Goal: Task Accomplishment & Management: Use online tool/utility

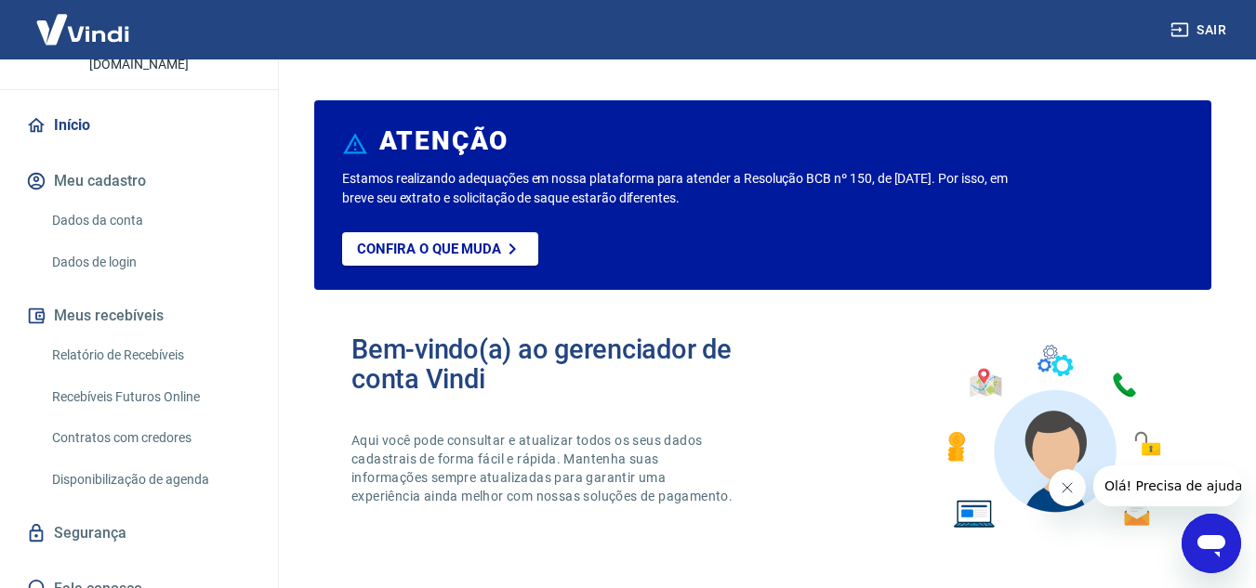
scroll to position [150, 0]
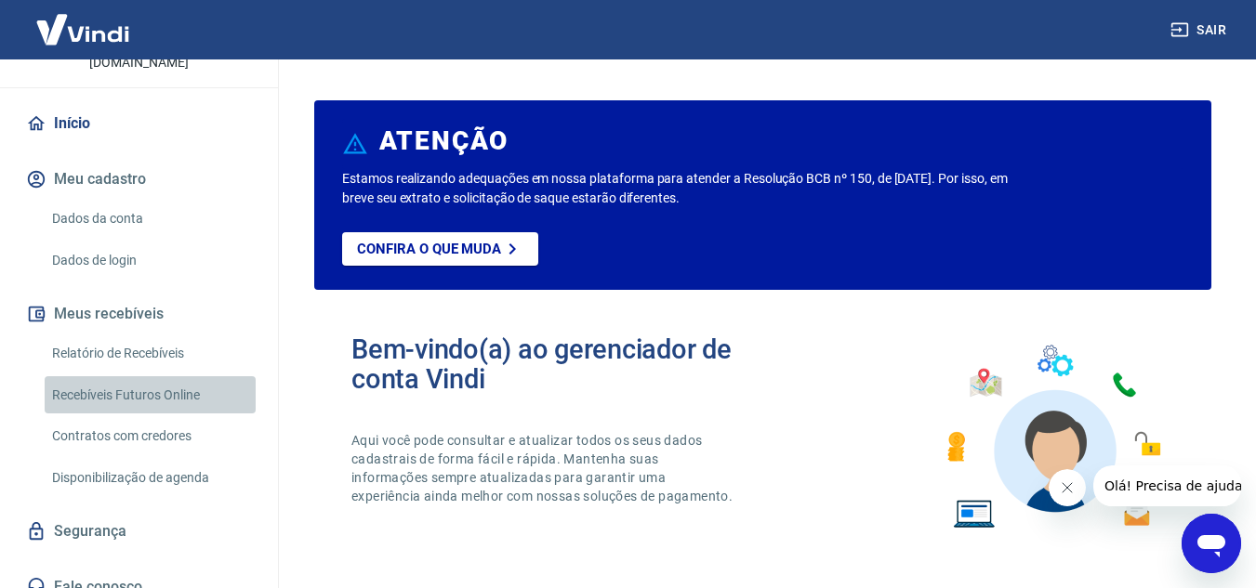
click at [162, 376] on link "Recebíveis Futuros Online" at bounding box center [150, 395] width 211 height 38
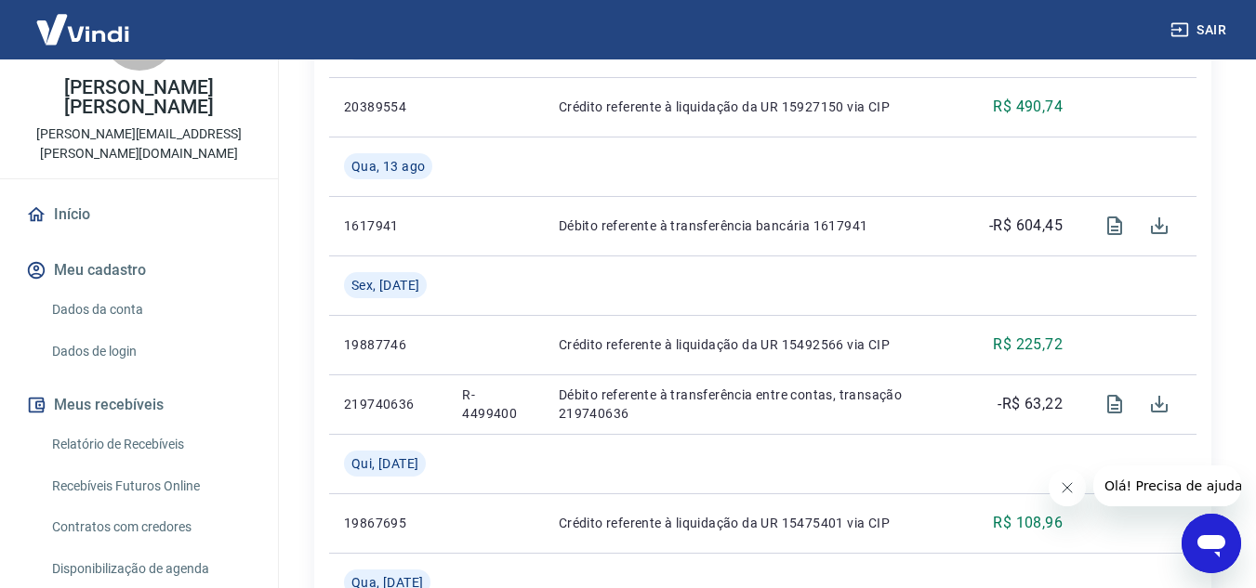
scroll to position [150, 0]
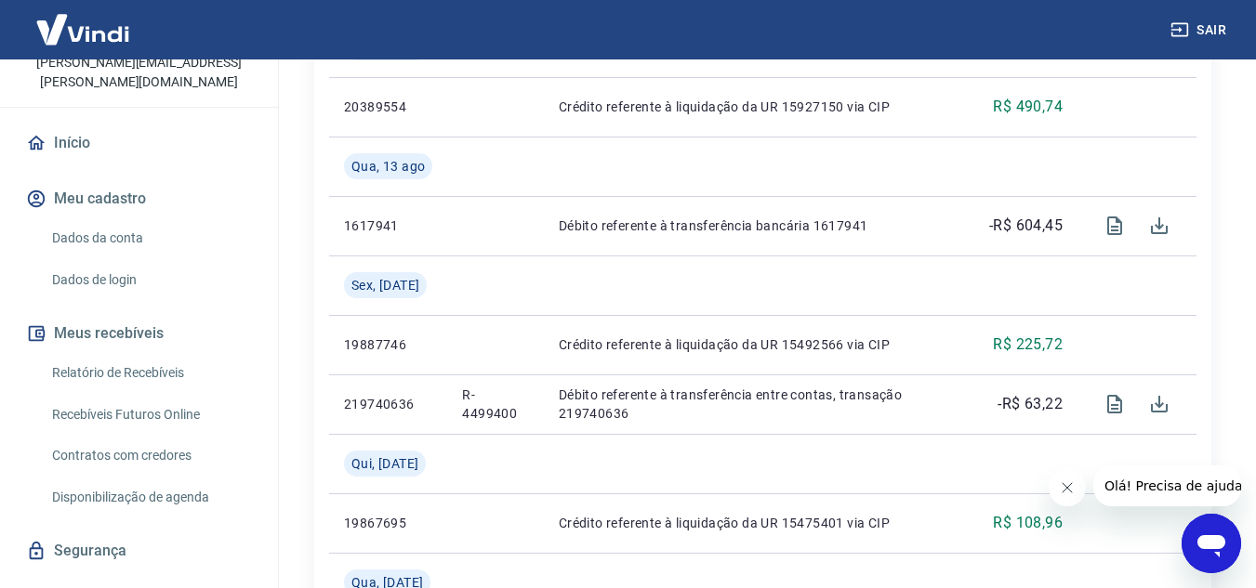
click at [105, 396] on link "Recebíveis Futuros Online" at bounding box center [150, 415] width 211 height 38
